Goal: Task Accomplishment & Management: Complete application form

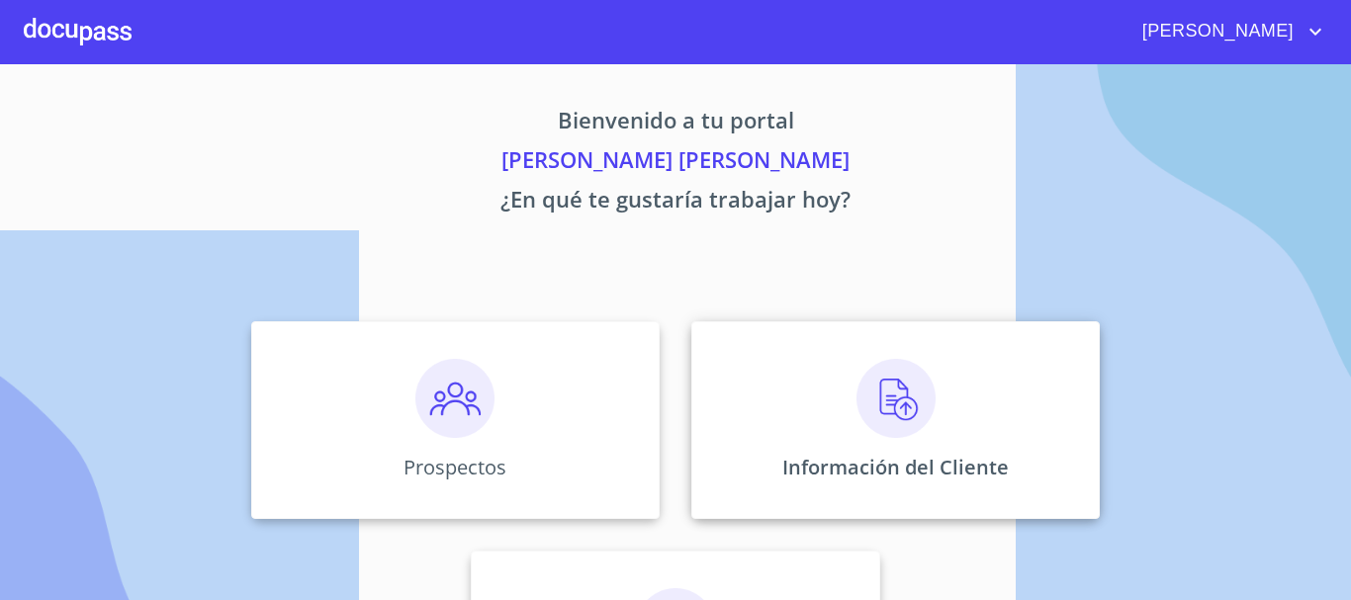
scroll to position [164, 0]
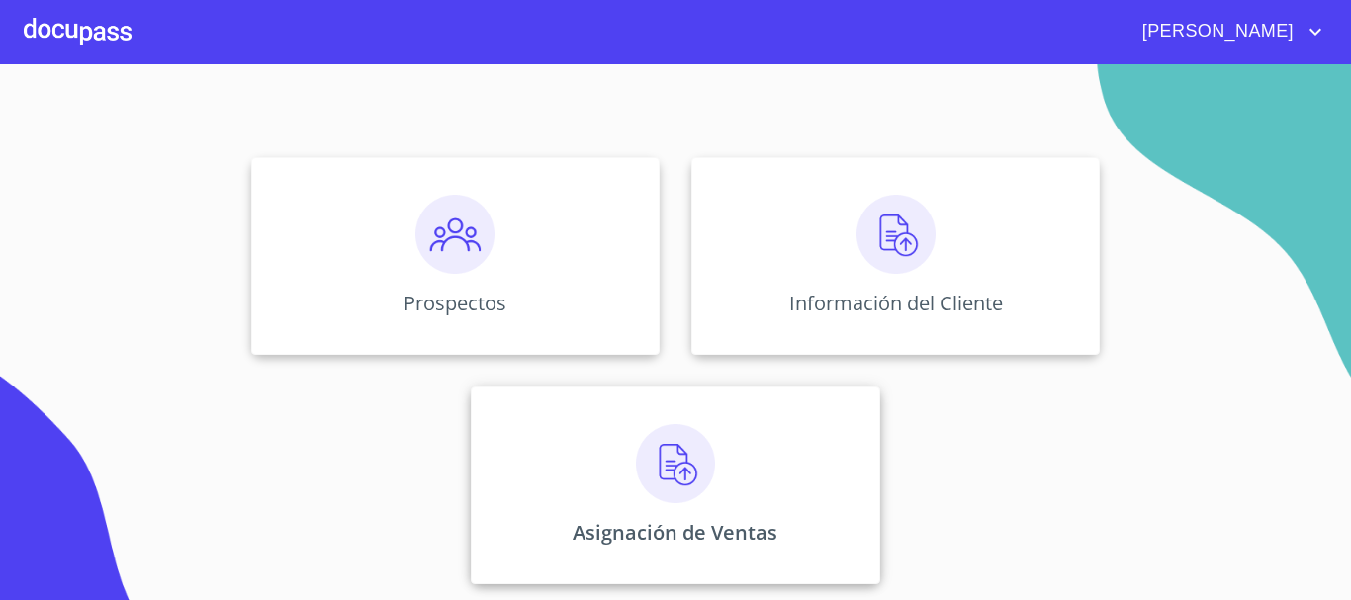
click at [627, 471] on div "Asignación de Ventas" at bounding box center [675, 486] width 408 height 198
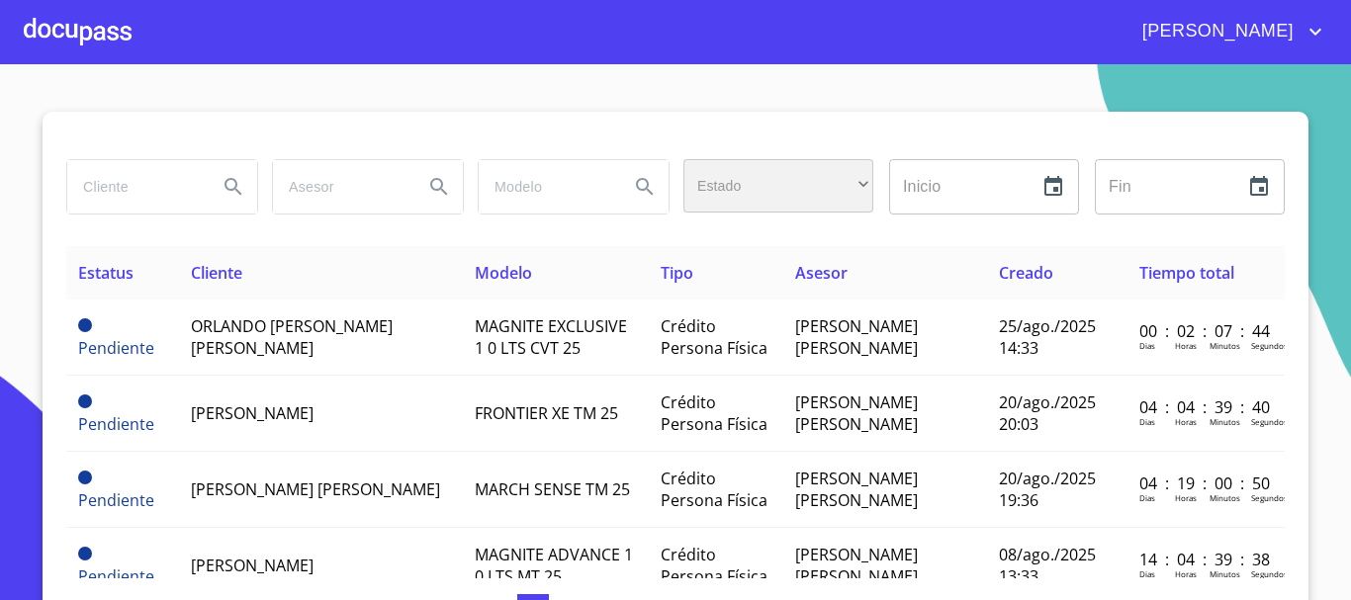
click at [844, 186] on div "​" at bounding box center [778, 185] width 190 height 53
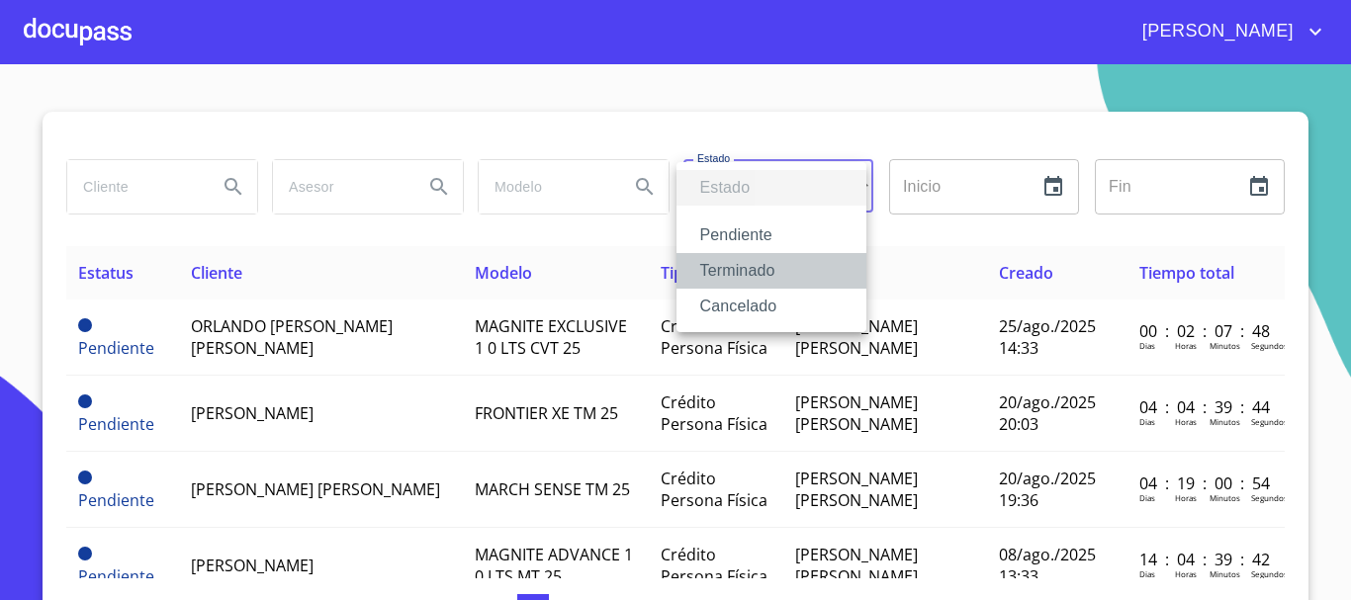
click at [770, 277] on li "Terminado" at bounding box center [772, 271] width 190 height 36
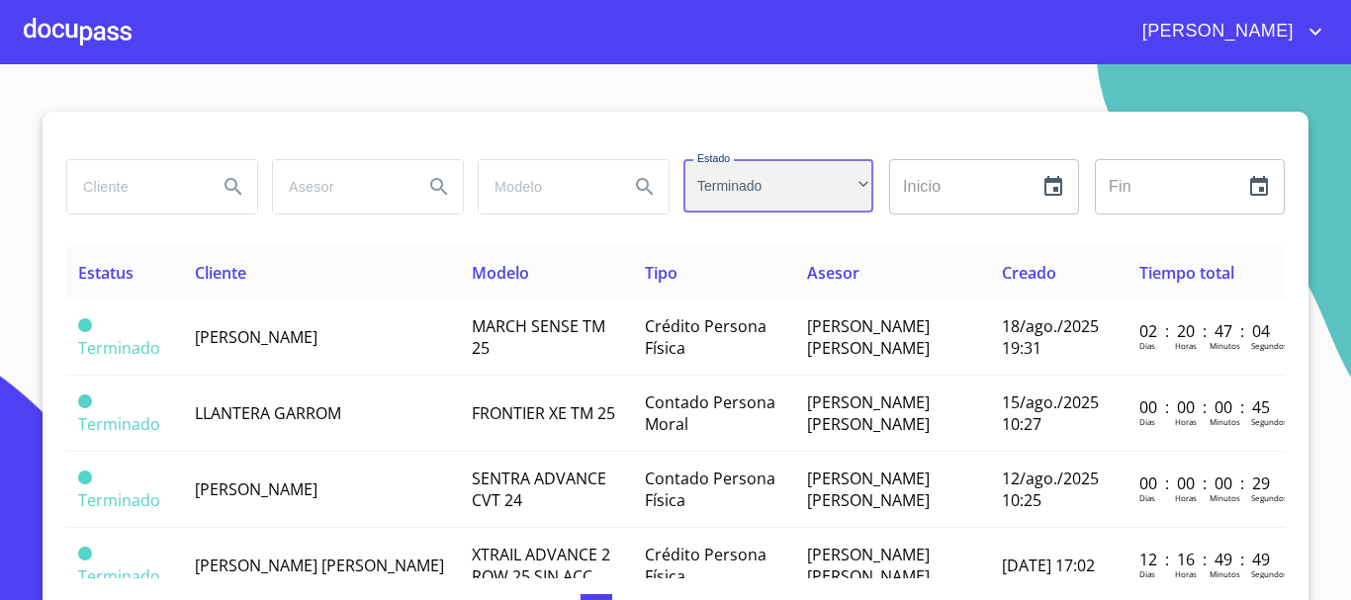
click at [776, 209] on div "Terminado" at bounding box center [778, 185] width 190 height 53
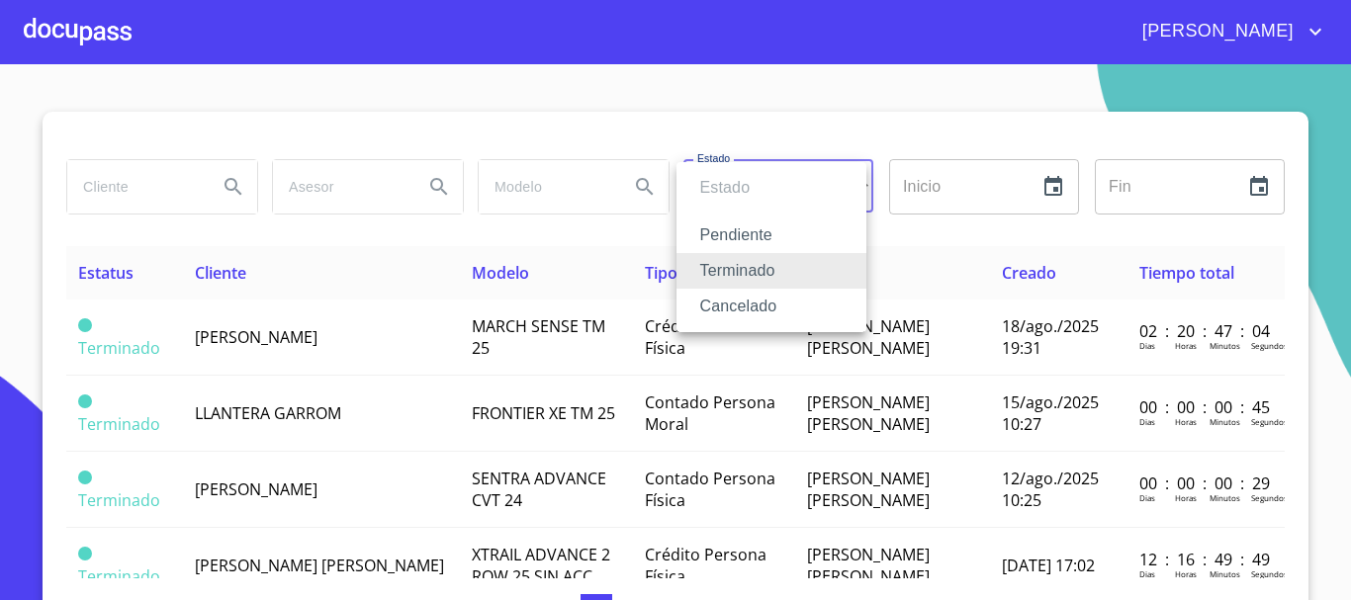
click at [742, 230] on li "Pendiente" at bounding box center [772, 236] width 190 height 36
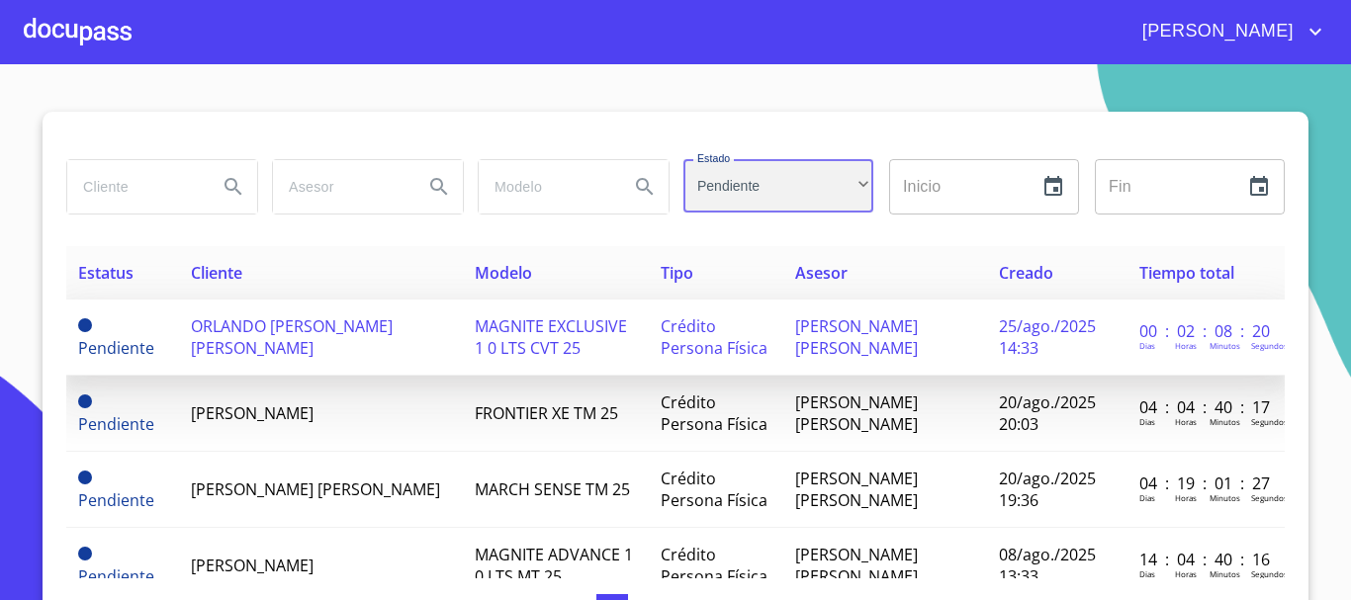
scroll to position [99, 0]
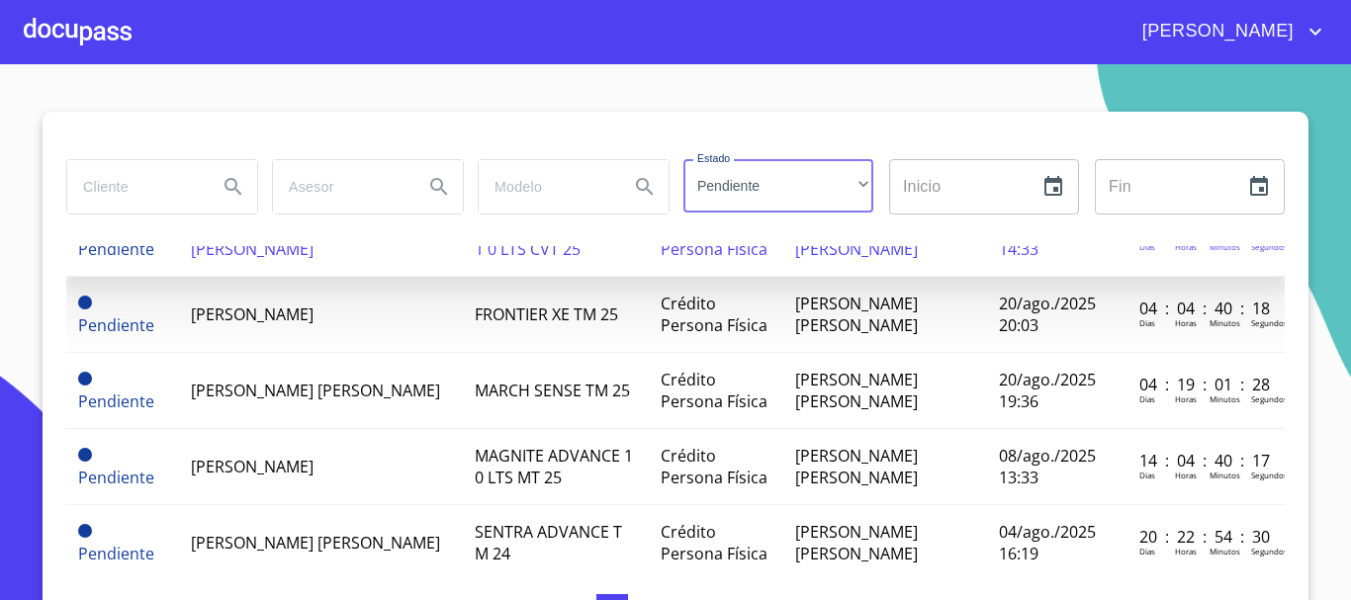
click at [538, 364] on td "MARCH SENSE TM 25" at bounding box center [556, 391] width 186 height 76
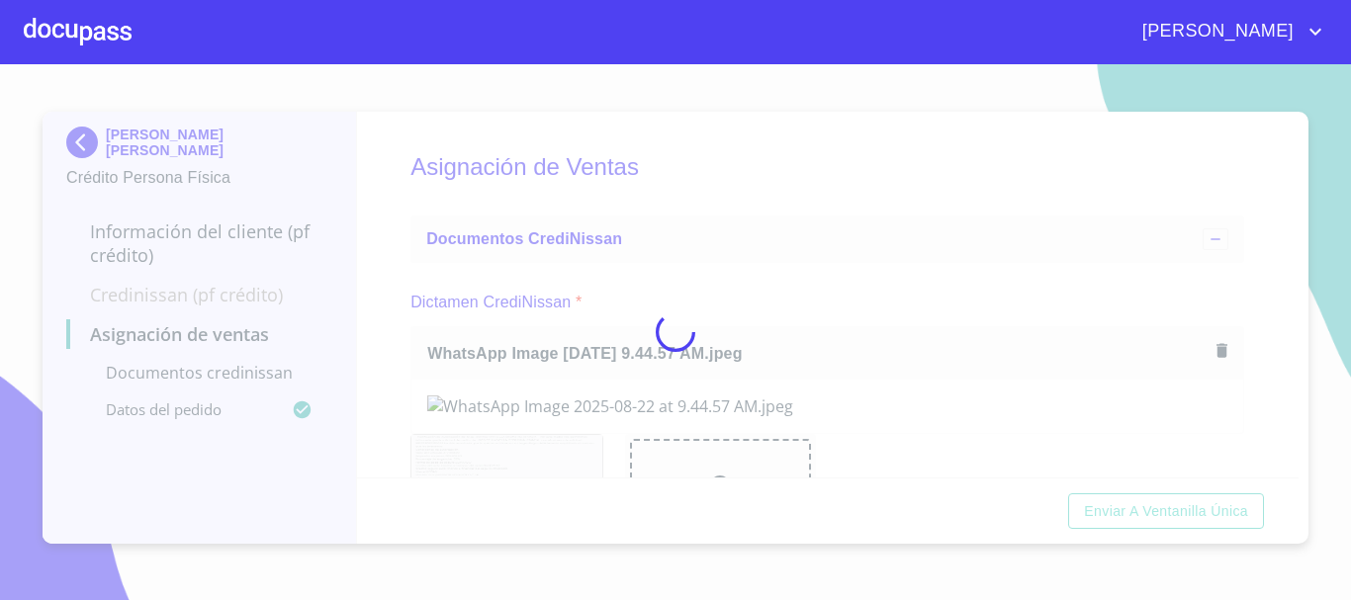
click at [675, 223] on div at bounding box center [675, 332] width 1351 height 536
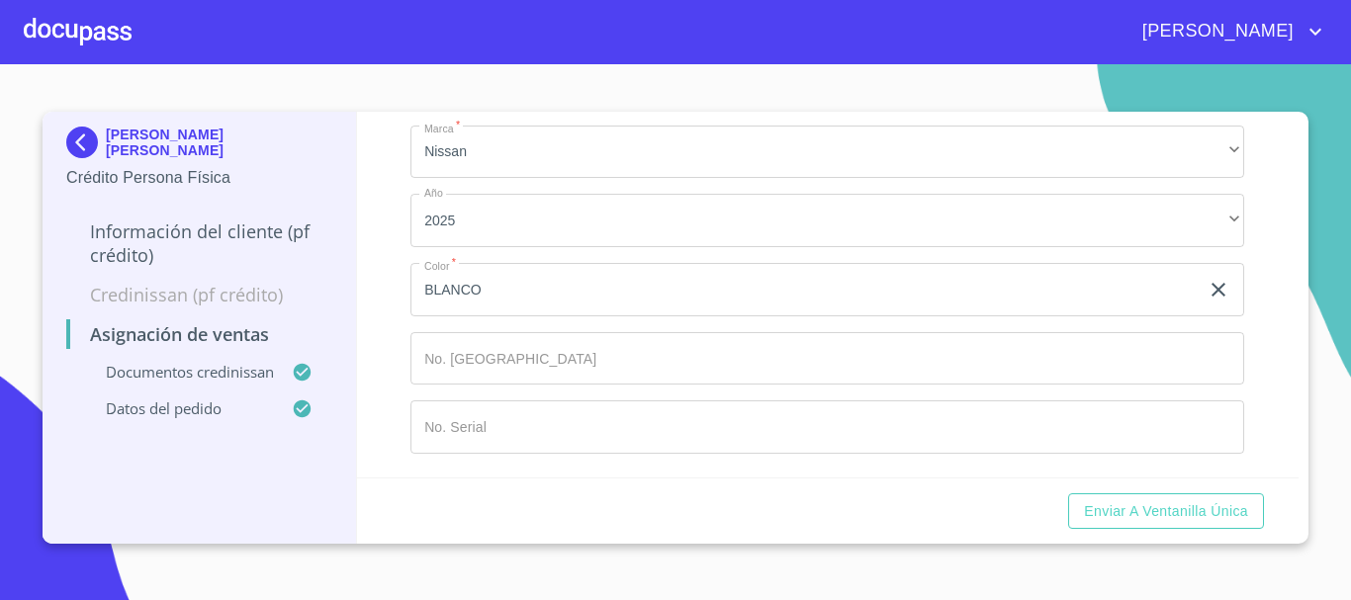
scroll to position [1248, 0]
click at [1166, 525] on button "Enviar a Ventanilla única" at bounding box center [1166, 512] width 196 height 37
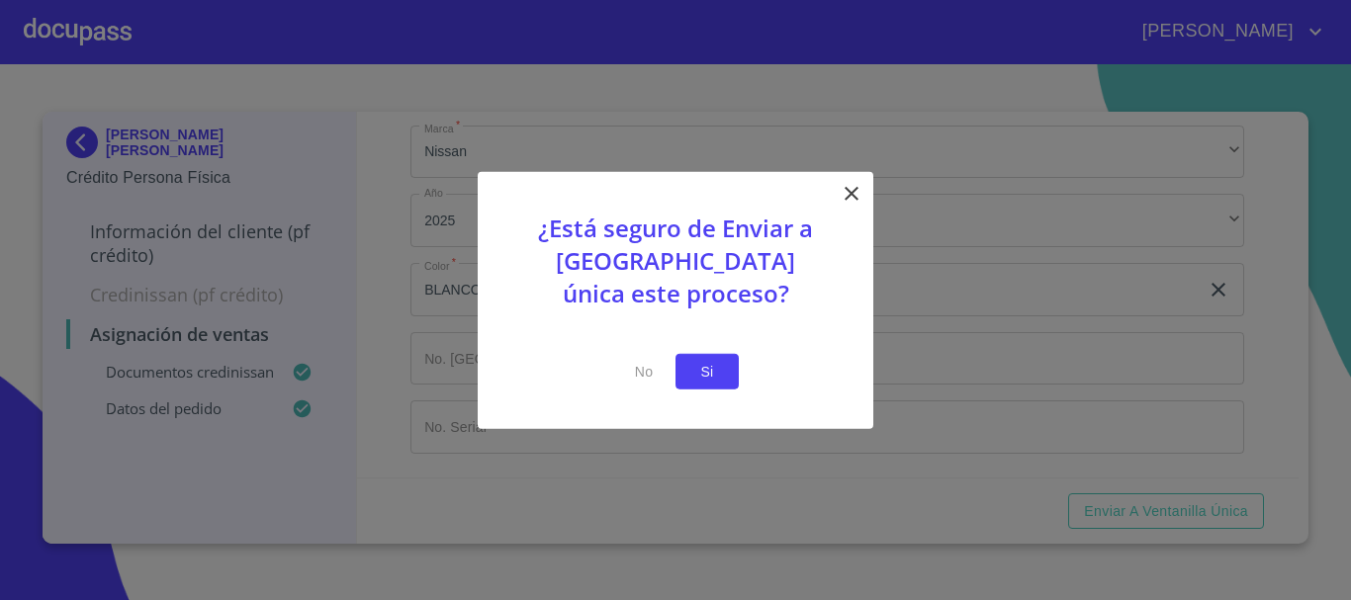
click at [710, 359] on span "Si" at bounding box center [707, 371] width 32 height 25
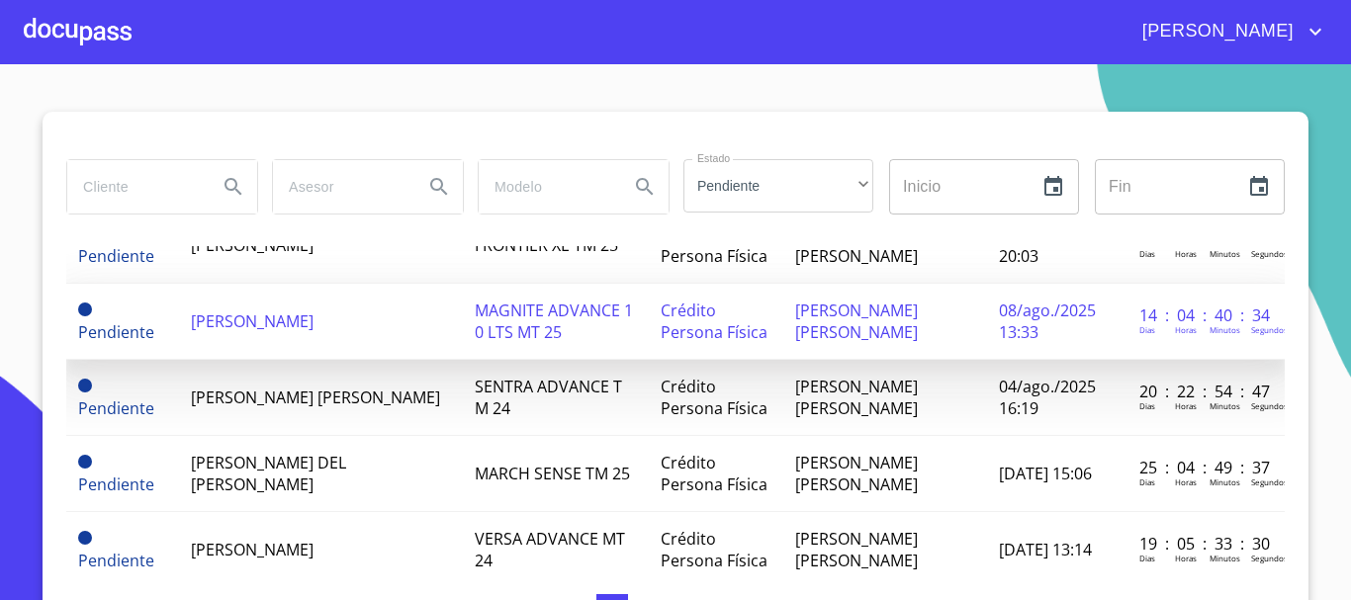
scroll to position [198, 0]
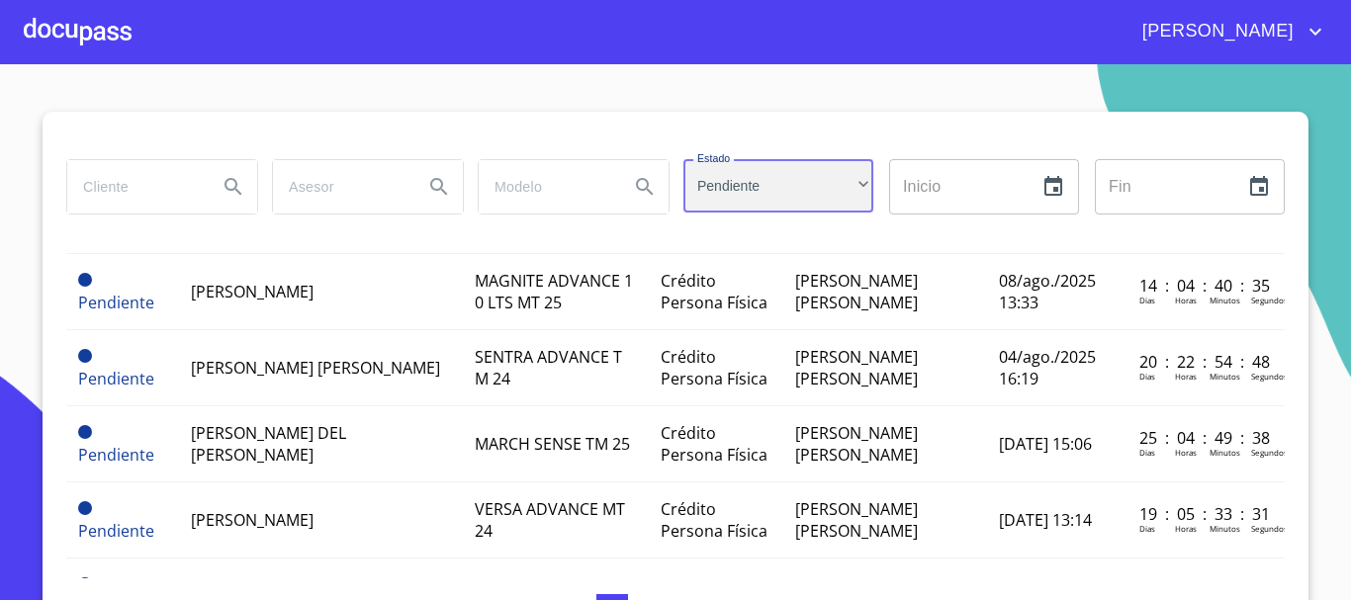
click at [715, 179] on div "Pendiente" at bounding box center [778, 185] width 190 height 53
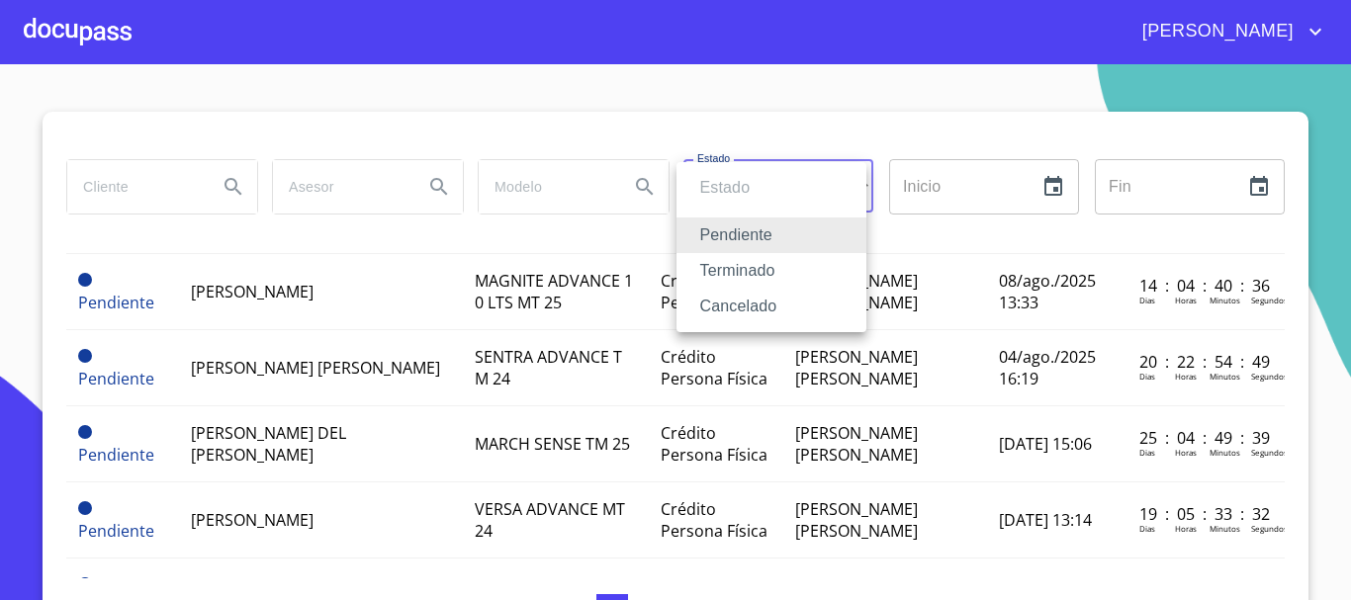
click at [89, 28] on div at bounding box center [675, 300] width 1351 height 600
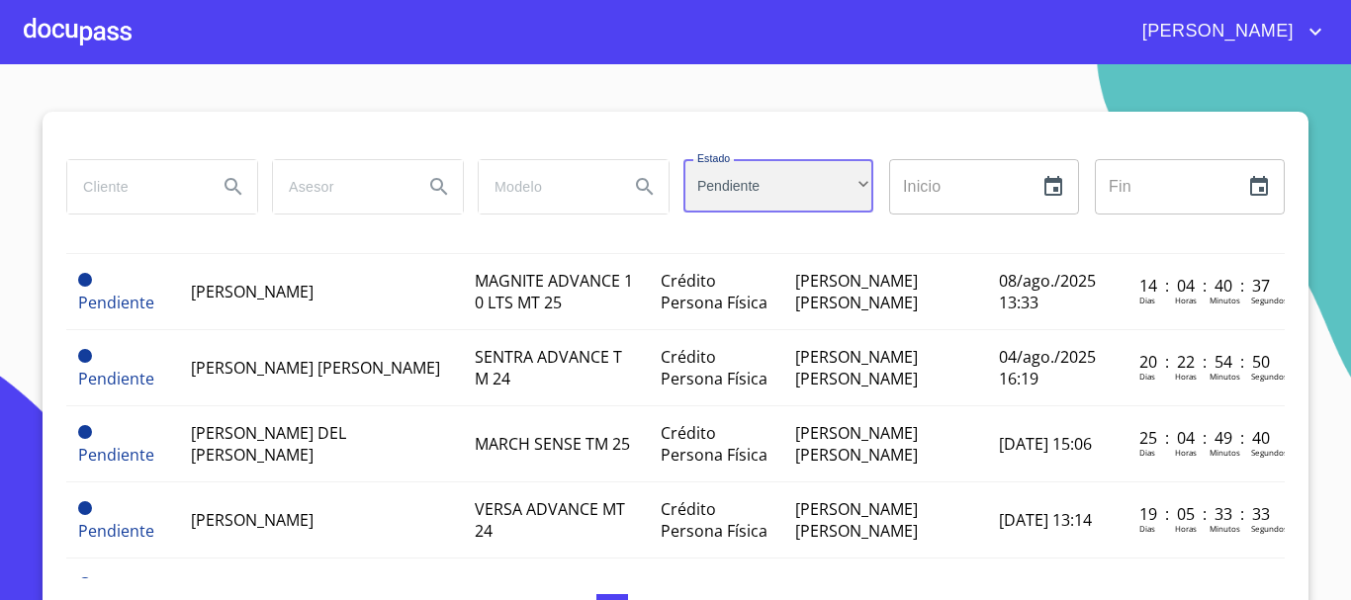
click at [750, 177] on div "Pendiente" at bounding box center [778, 185] width 190 height 53
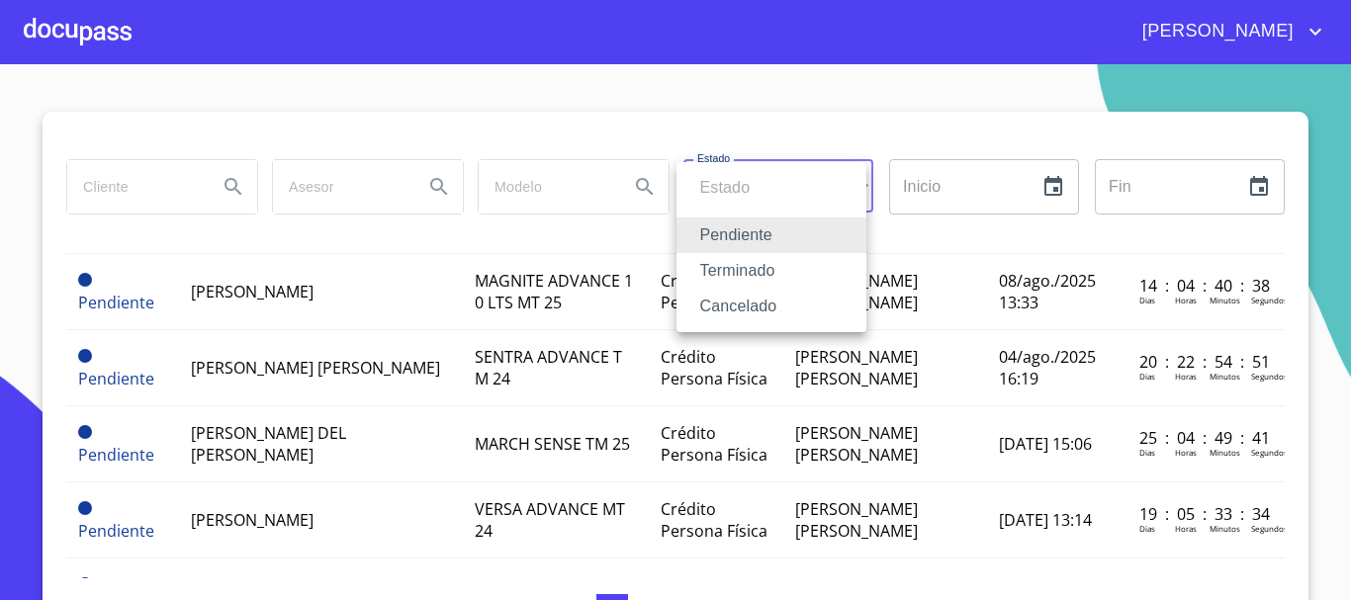
click at [85, 33] on div at bounding box center [675, 300] width 1351 height 600
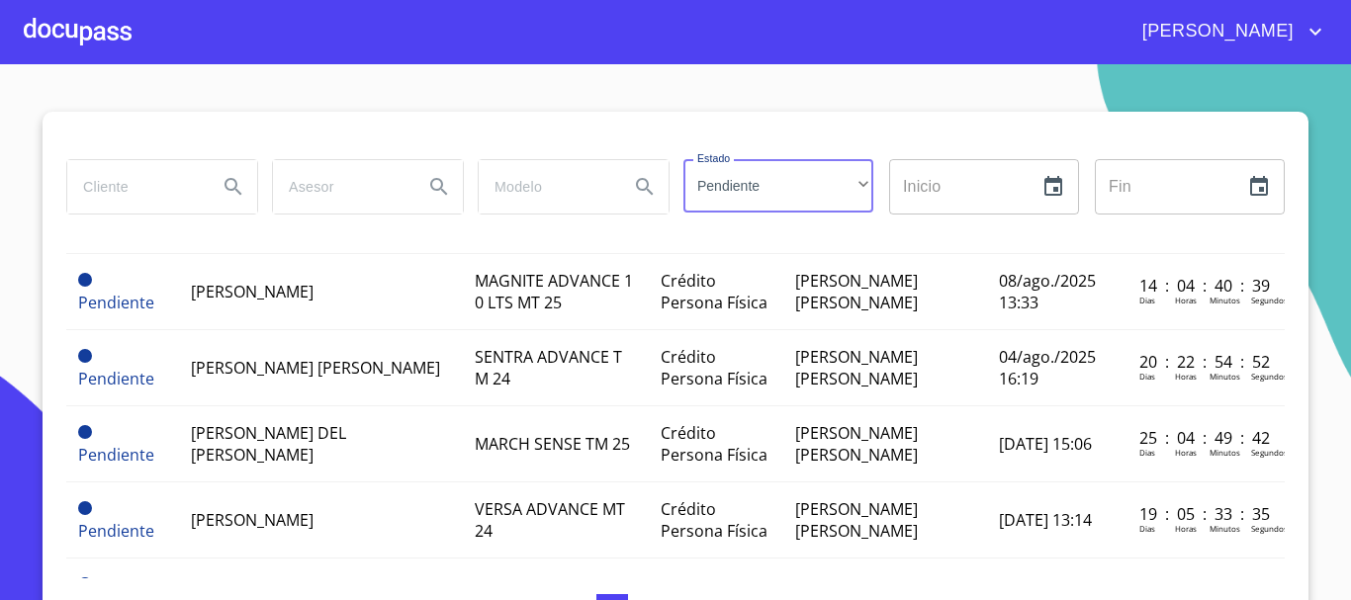
click at [63, 30] on div at bounding box center [78, 31] width 108 height 63
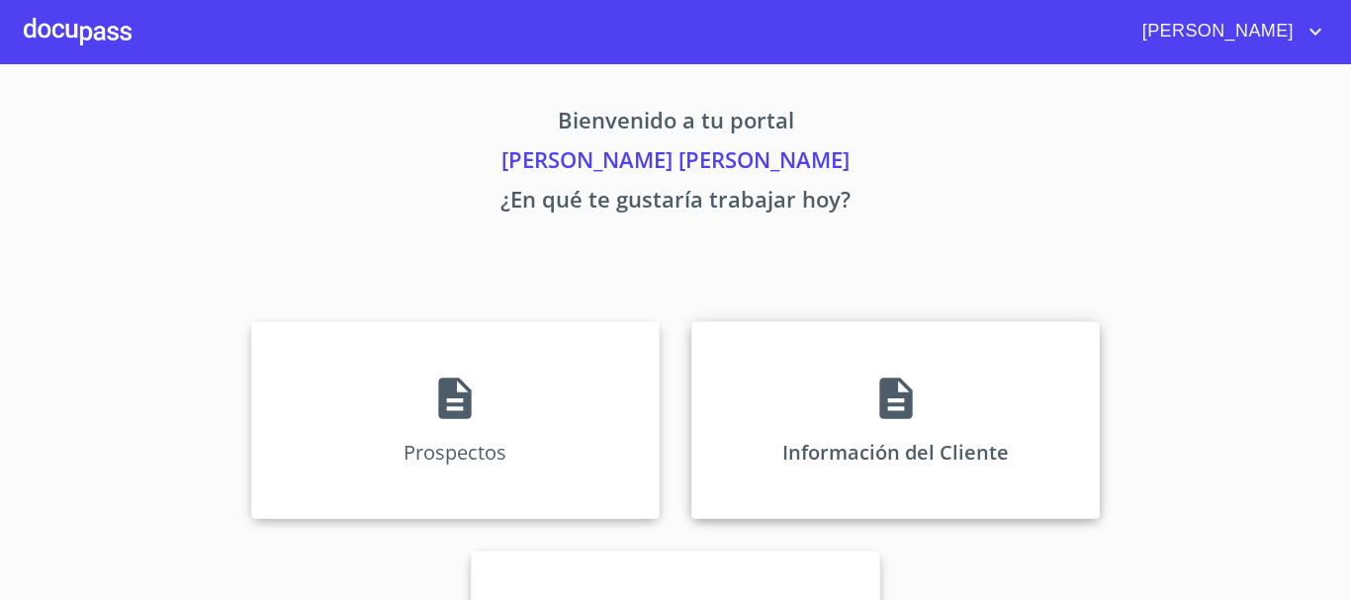
click at [772, 418] on div "Información del Cliente" at bounding box center [895, 420] width 408 height 198
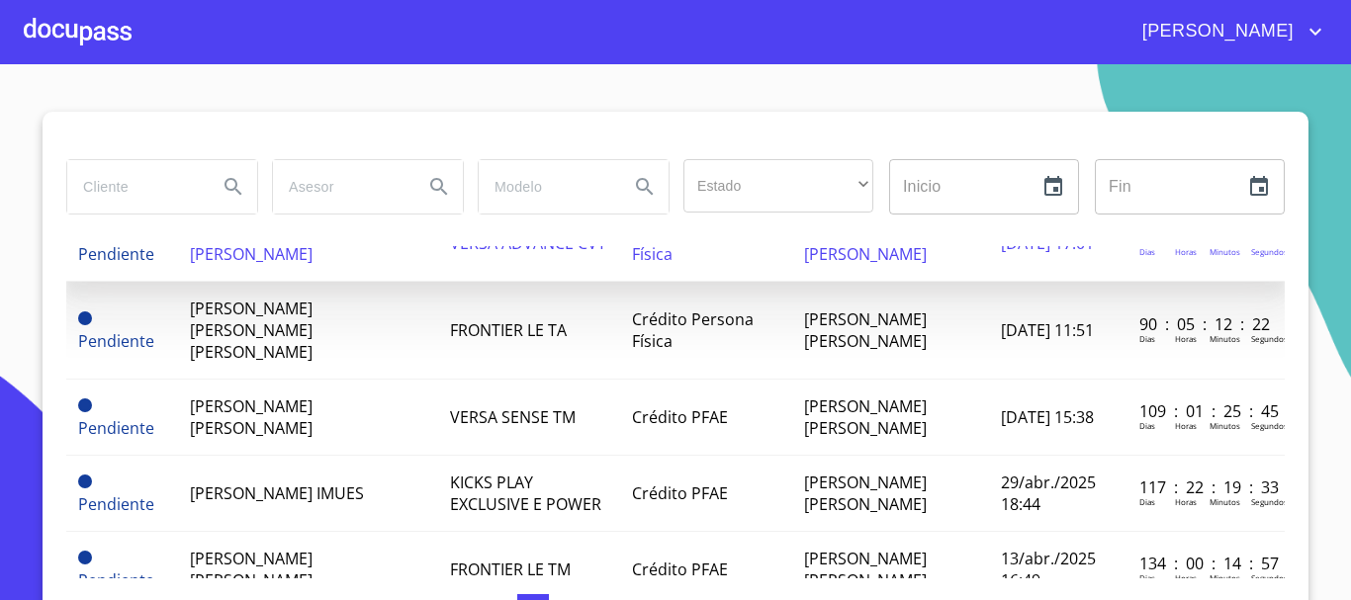
scroll to position [198, 0]
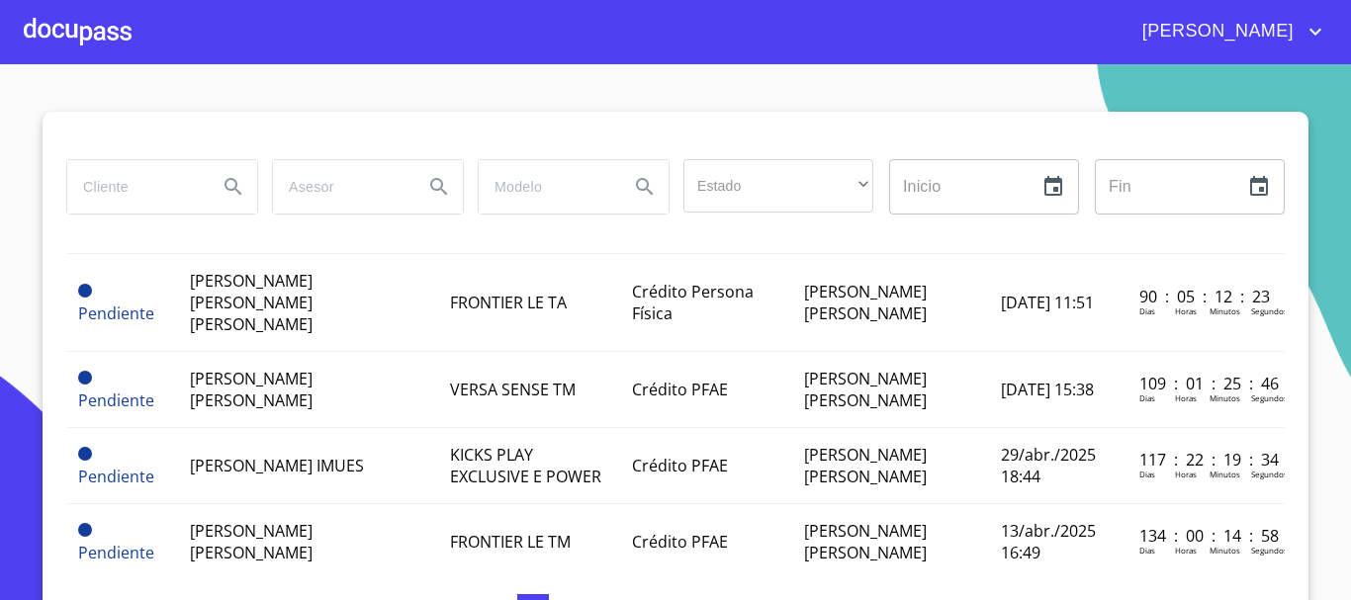
click at [545, 197] on input "search" at bounding box center [546, 186] width 135 height 53
click at [151, 189] on input "search" at bounding box center [134, 186] width 135 height 53
type input "[PERSON_NAME]"
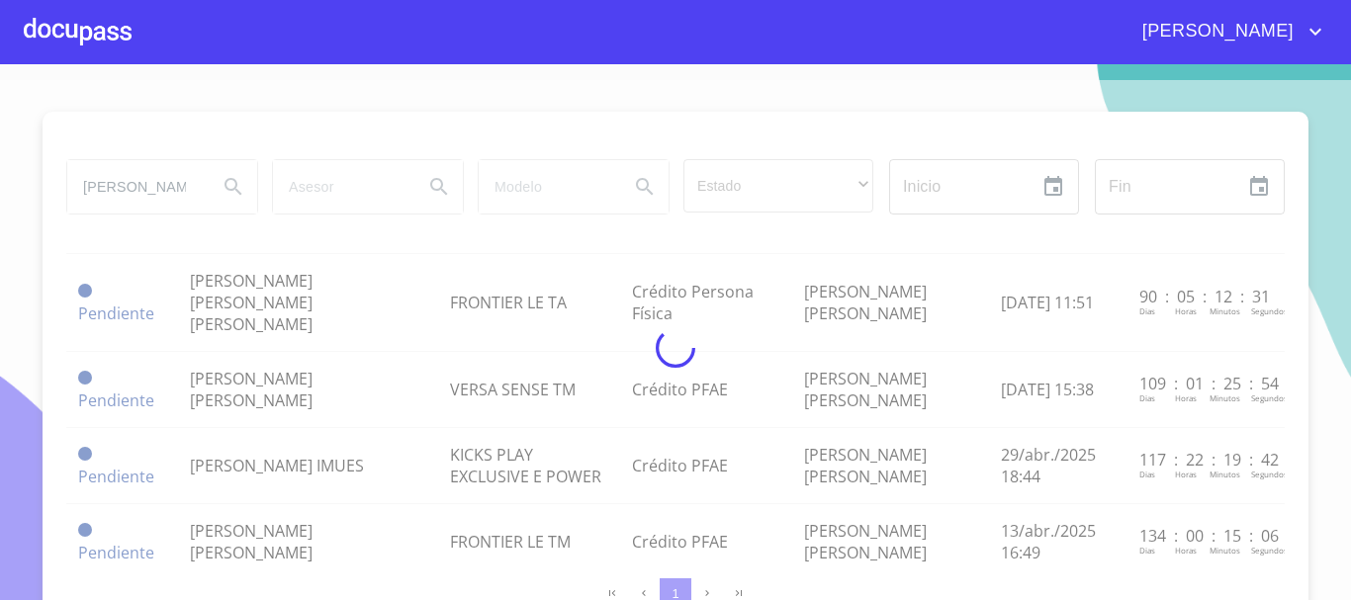
scroll to position [0, 0]
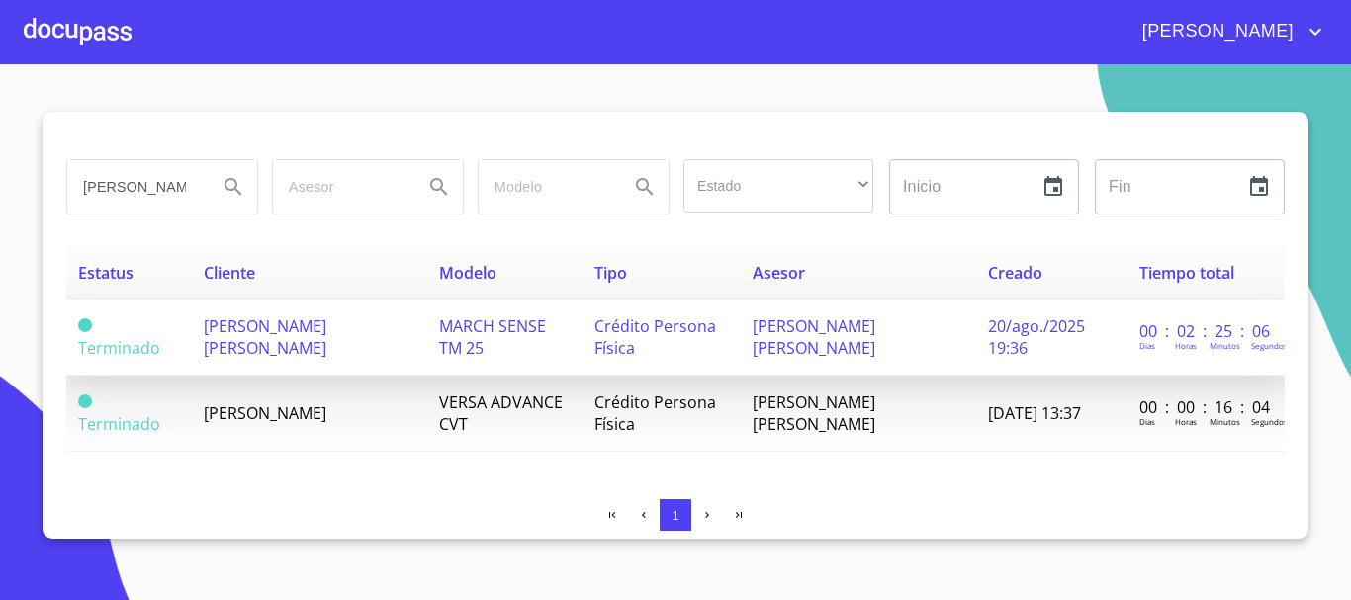
click at [326, 319] on span "[PERSON_NAME] [PERSON_NAME]" at bounding box center [265, 338] width 123 height 44
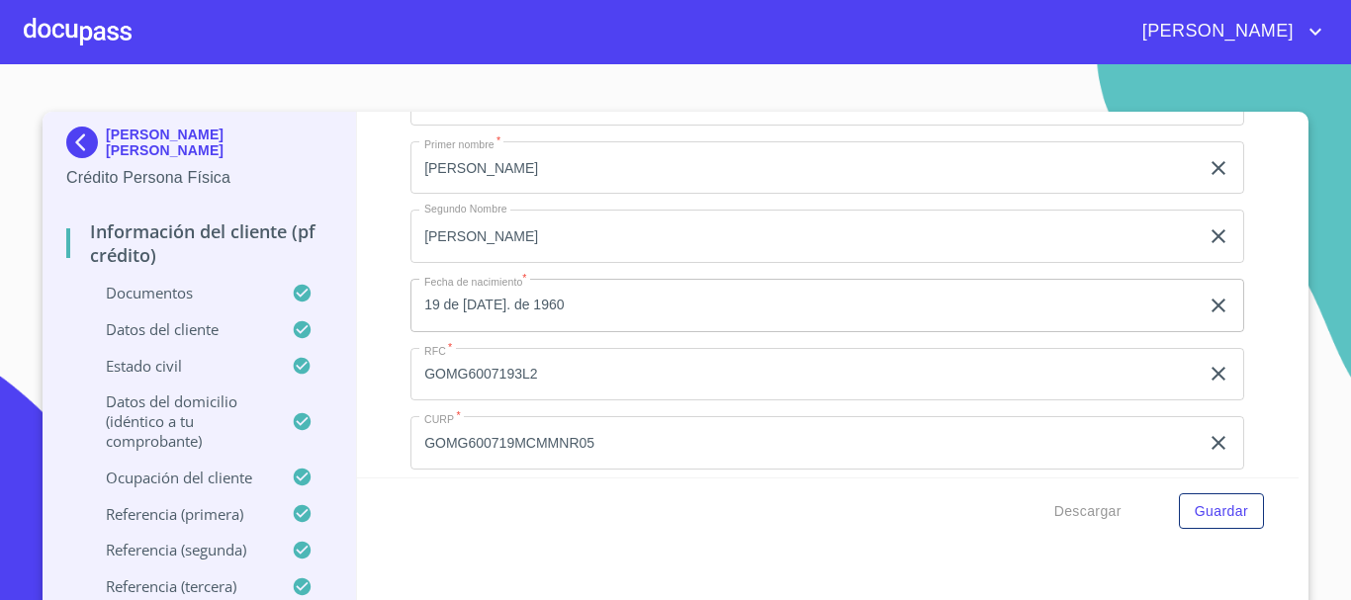
scroll to position [6429, 0]
